Goal: Transaction & Acquisition: Purchase product/service

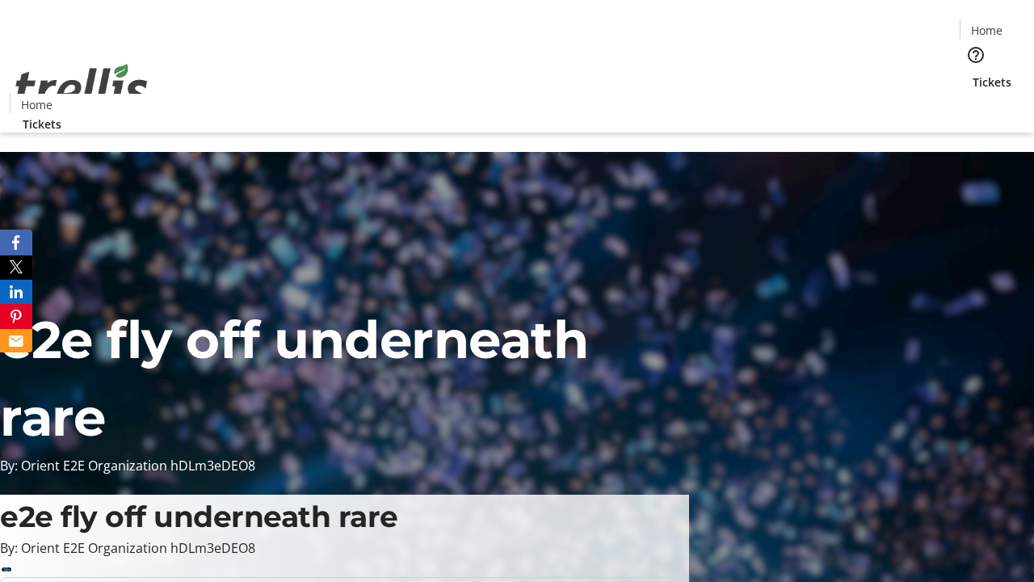
click at [973, 74] on span "Tickets" at bounding box center [992, 82] width 39 height 17
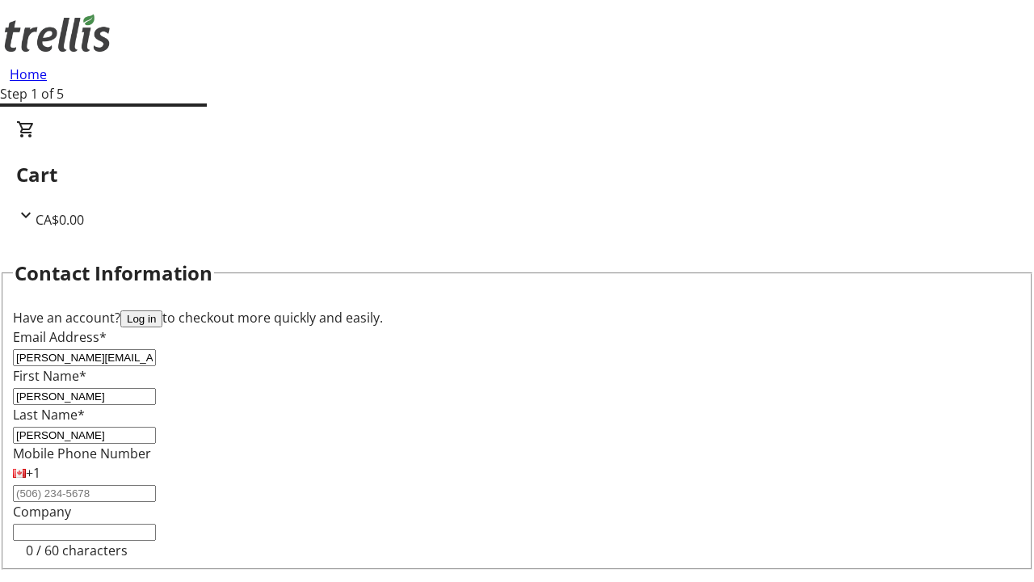
type input "[PERSON_NAME]"
